Goal: Check status: Check status

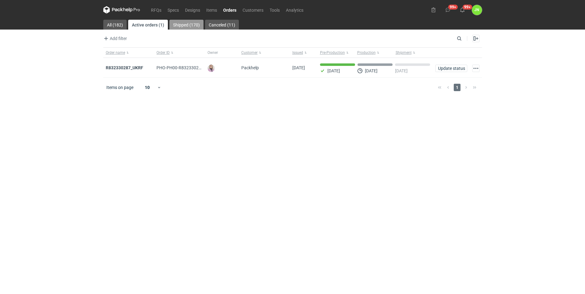
click at [189, 24] on link "Shipped (170)" at bounding box center [186, 25] width 34 height 10
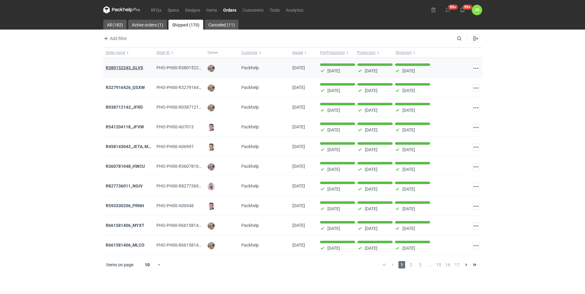
click at [129, 67] on strong "R380152243_GLVS" at bounding box center [125, 67] width 38 height 5
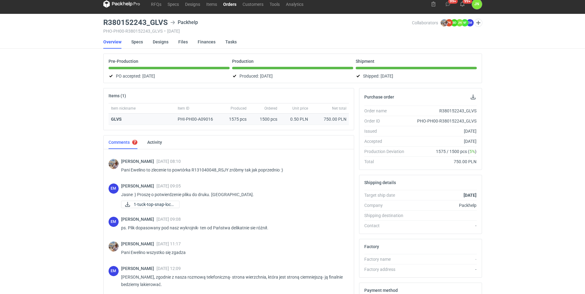
scroll to position [57, 0]
drag, startPoint x: 230, startPoint y: 119, endPoint x: 236, endPoint y: 119, distance: 5.8
click at [236, 119] on div "1575 pcs" at bounding box center [235, 118] width 28 height 11
click at [138, 39] on link "Specs" at bounding box center [137, 42] width 12 height 14
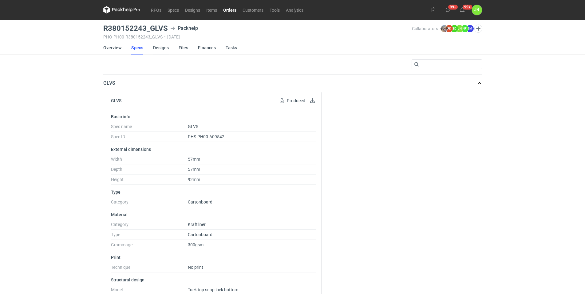
click at [161, 47] on link "Designs" at bounding box center [161, 48] width 16 height 14
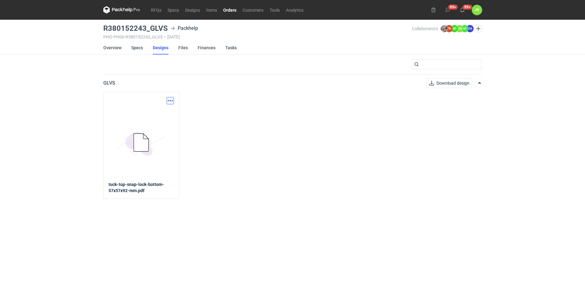
click at [169, 99] on button "button" at bounding box center [170, 100] width 7 height 7
click at [151, 117] on link "Download design part" at bounding box center [143, 114] width 57 height 10
click at [137, 49] on link "Specs" at bounding box center [137, 48] width 12 height 14
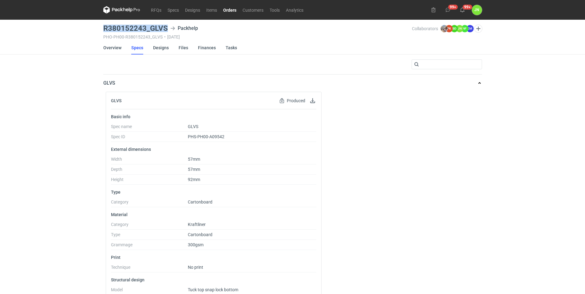
drag, startPoint x: 165, startPoint y: 27, endPoint x: 102, endPoint y: 27, distance: 63.0
click at [103, 27] on h3 "R380152243_GLVS" at bounding box center [135, 28] width 65 height 7
copy h3 "R380152243_GLVS"
click at [112, 46] on link "Overview" at bounding box center [112, 48] width 18 height 14
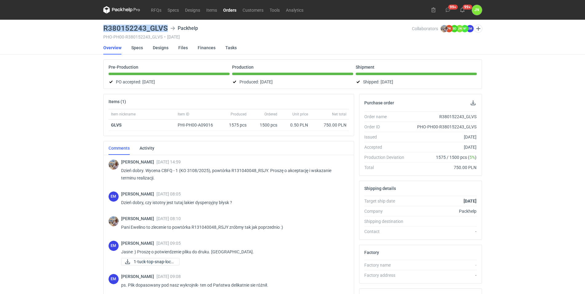
drag, startPoint x: 102, startPoint y: 27, endPoint x: 167, endPoint y: 27, distance: 64.9
click at [167, 27] on main "R380152243_GLVS Packhelp PHO-PH00-R380152243_GLVS • [DATE] Collaborators [PERSO…" at bounding box center [293, 207] width 384 height 375
copy h3 "R380152243_GLVS"
